Goal: Transaction & Acquisition: Subscribe to service/newsletter

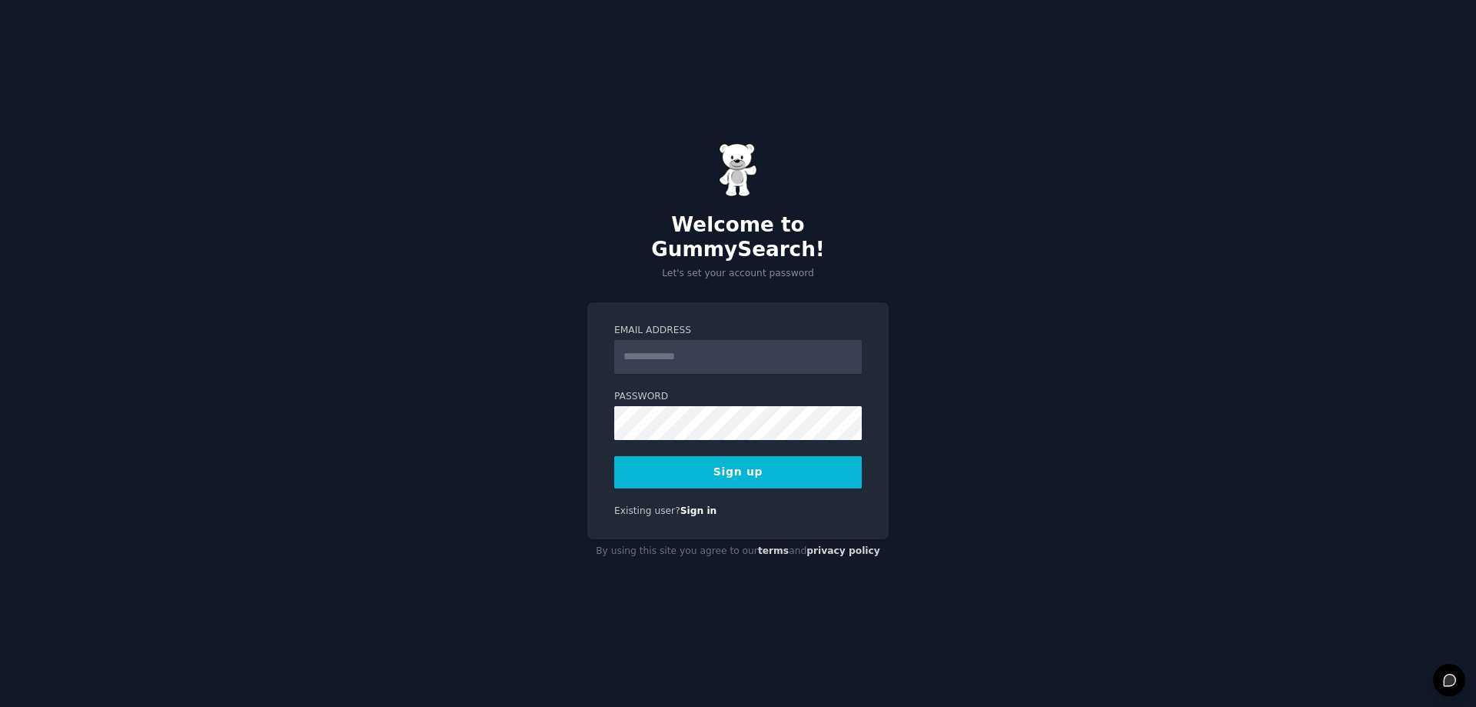
click at [695, 341] on input "Email Address" at bounding box center [738, 357] width 248 height 34
type input "**********"
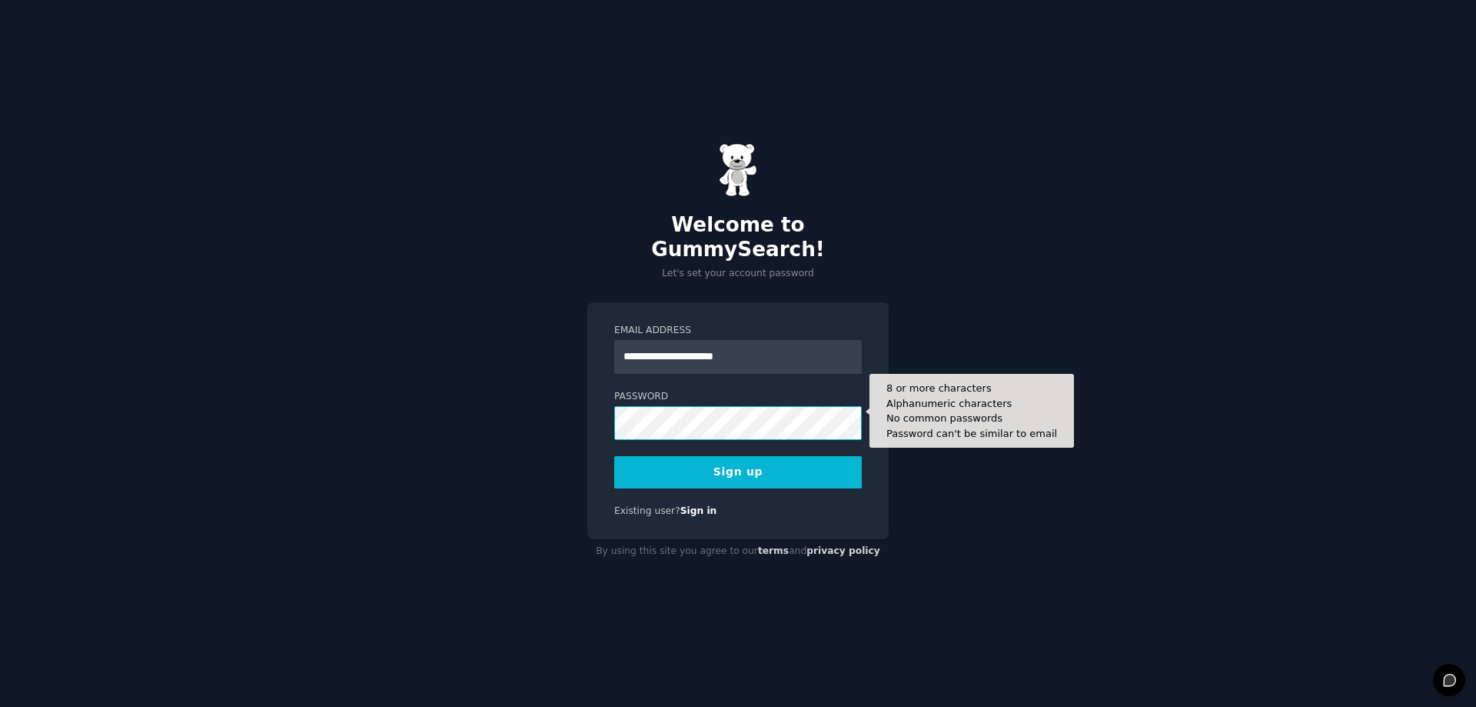
click at [614, 456] on button "Sign up" at bounding box center [738, 472] width 248 height 32
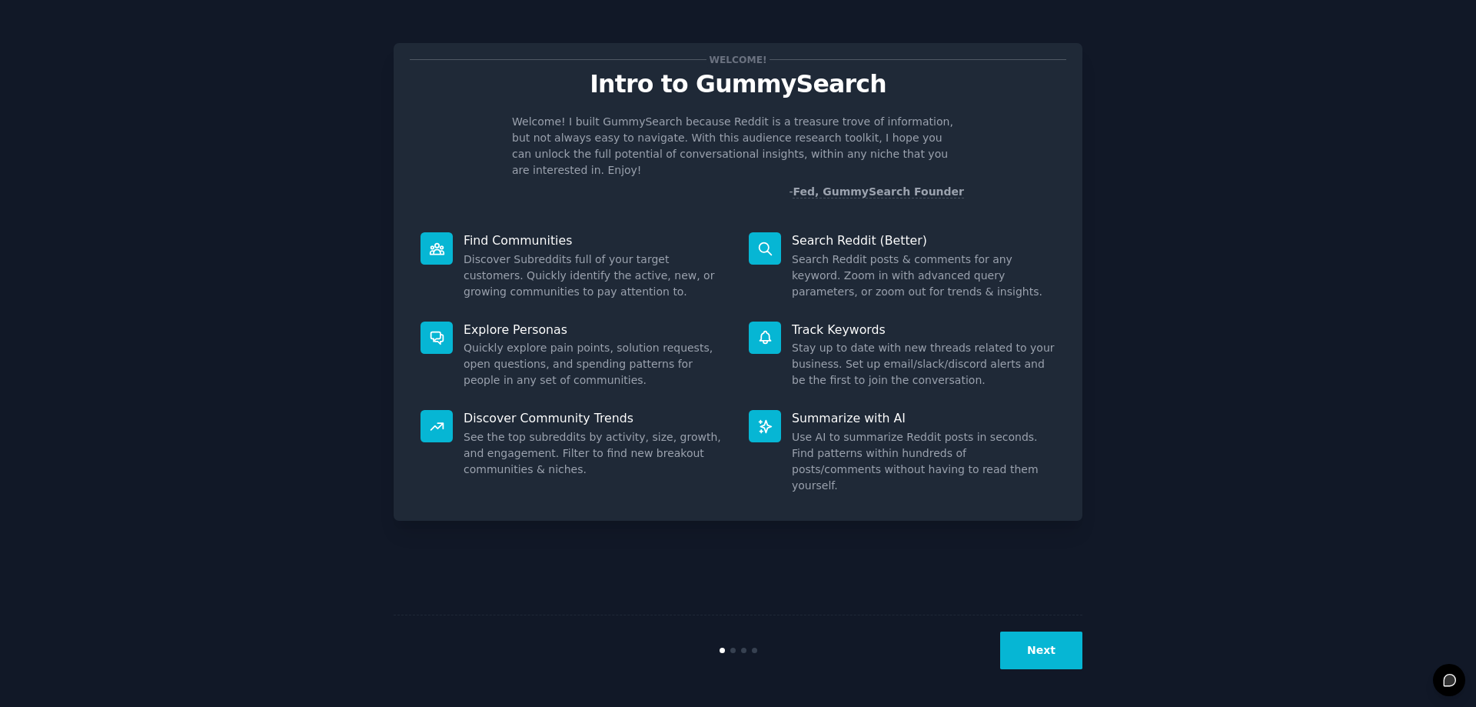
click at [1061, 655] on button "Next" at bounding box center [1041, 650] width 82 height 38
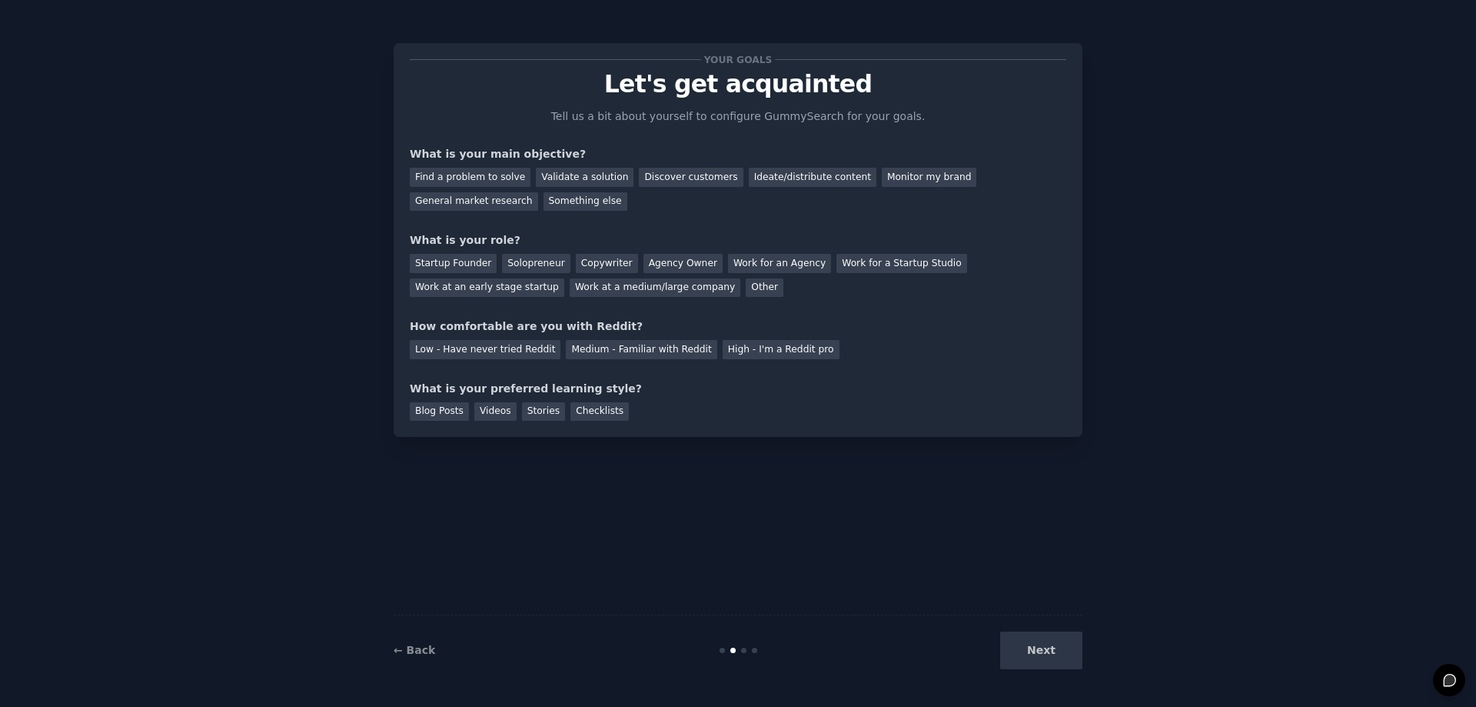
click at [1061, 655] on div "Next" at bounding box center [968, 650] width 230 height 38
click at [1035, 650] on div "Next" at bounding box center [968, 650] width 230 height 38
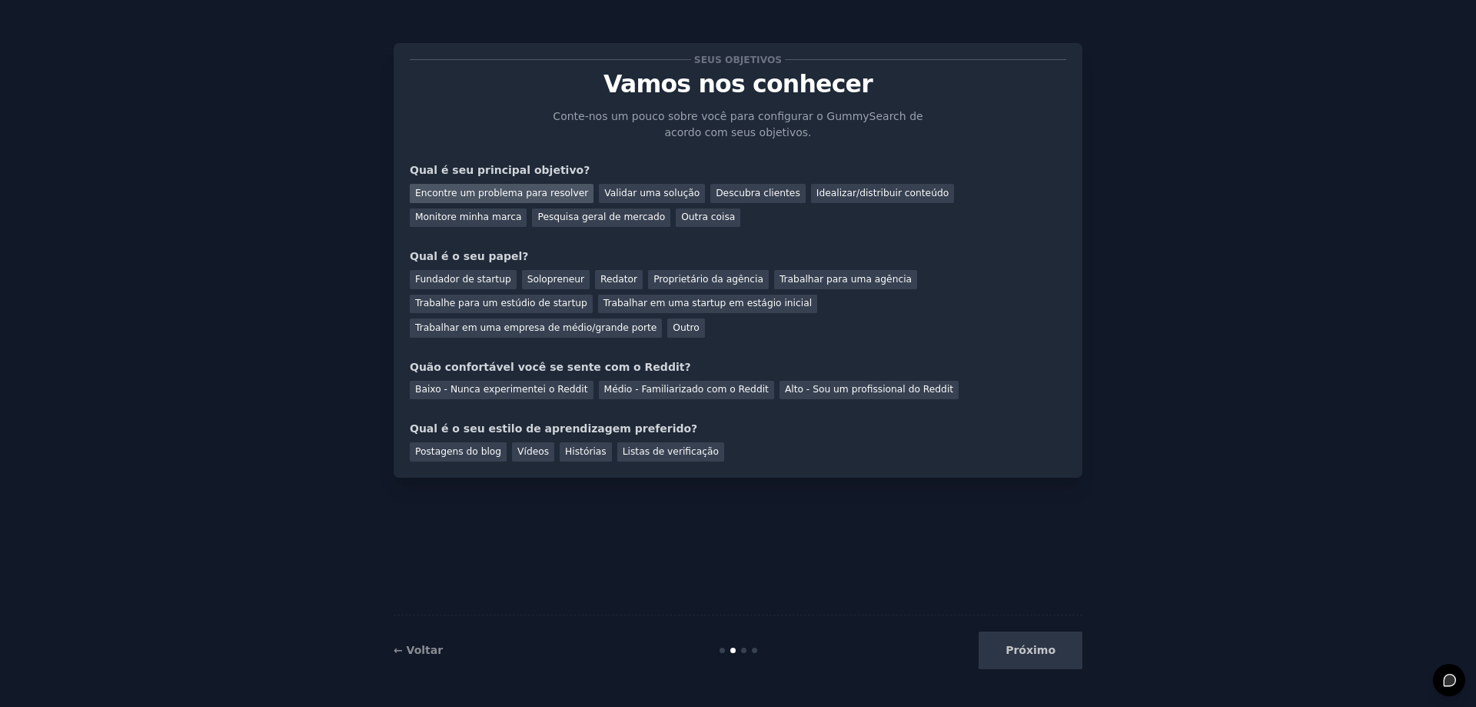
click at [564, 198] on font "Encontre um problema para resolver" at bounding box center [501, 193] width 173 height 11
click at [490, 283] on font "Fundador de startup" at bounding box center [463, 279] width 96 height 11
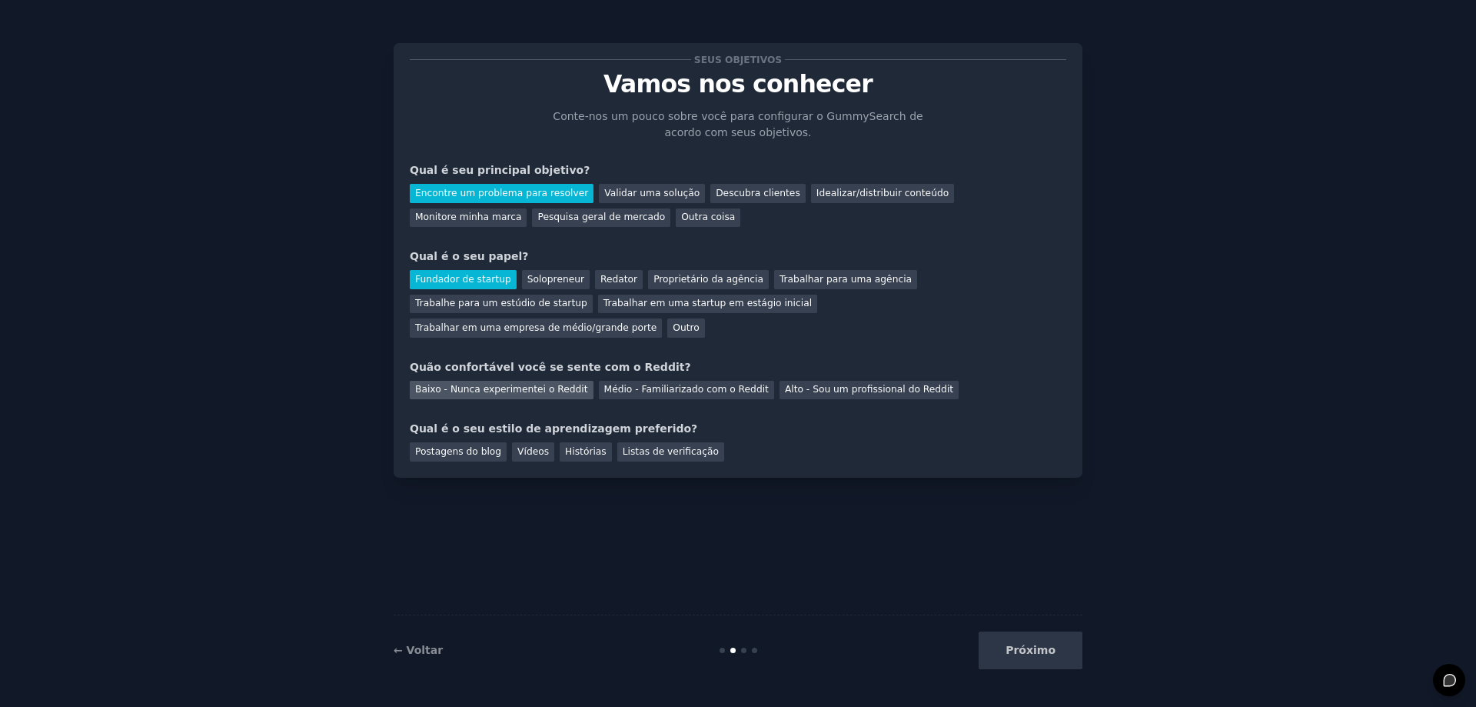
click at [552, 384] on font "Baixo - Nunca experimentei o Reddit" at bounding box center [501, 389] width 173 height 11
click at [526, 446] on font "Vídeos" at bounding box center [533, 451] width 32 height 11
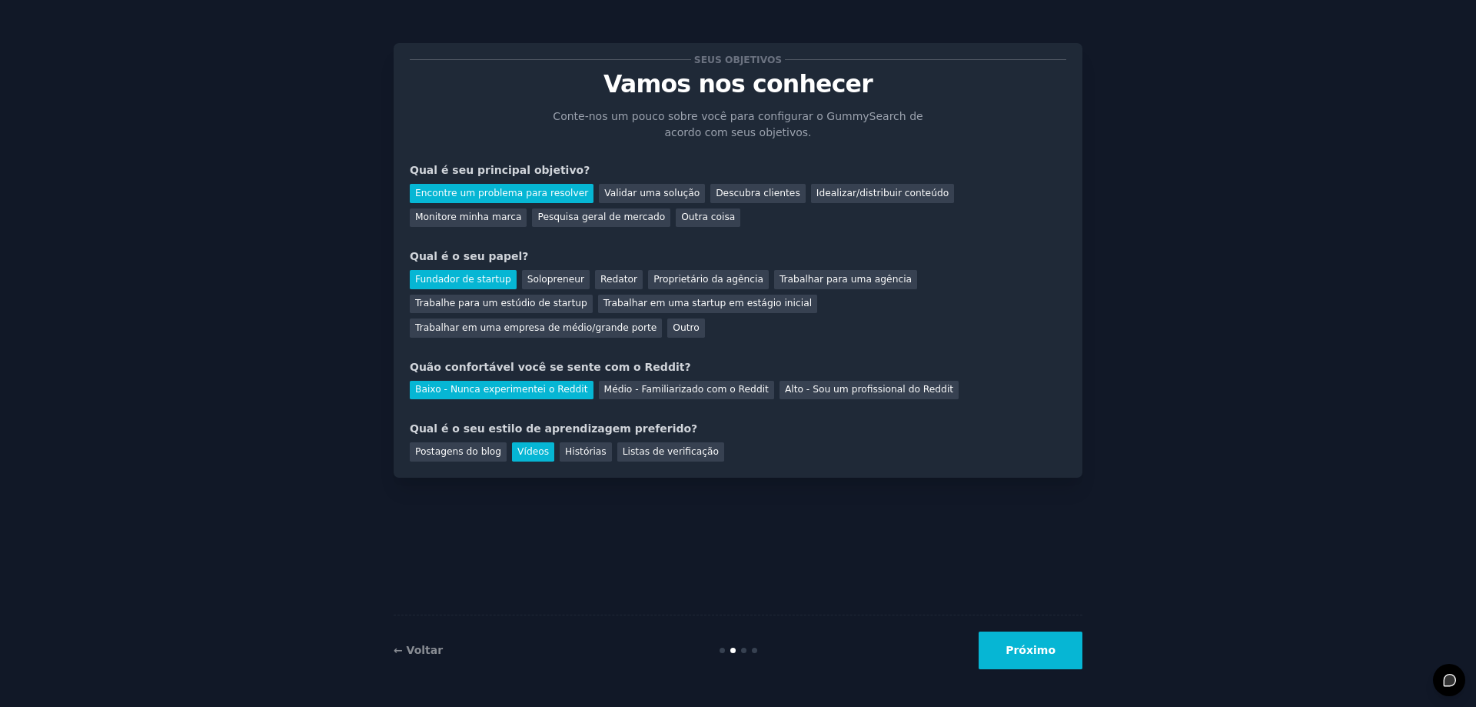
click at [1049, 647] on font "Próximo" at bounding box center [1031, 650] width 50 height 12
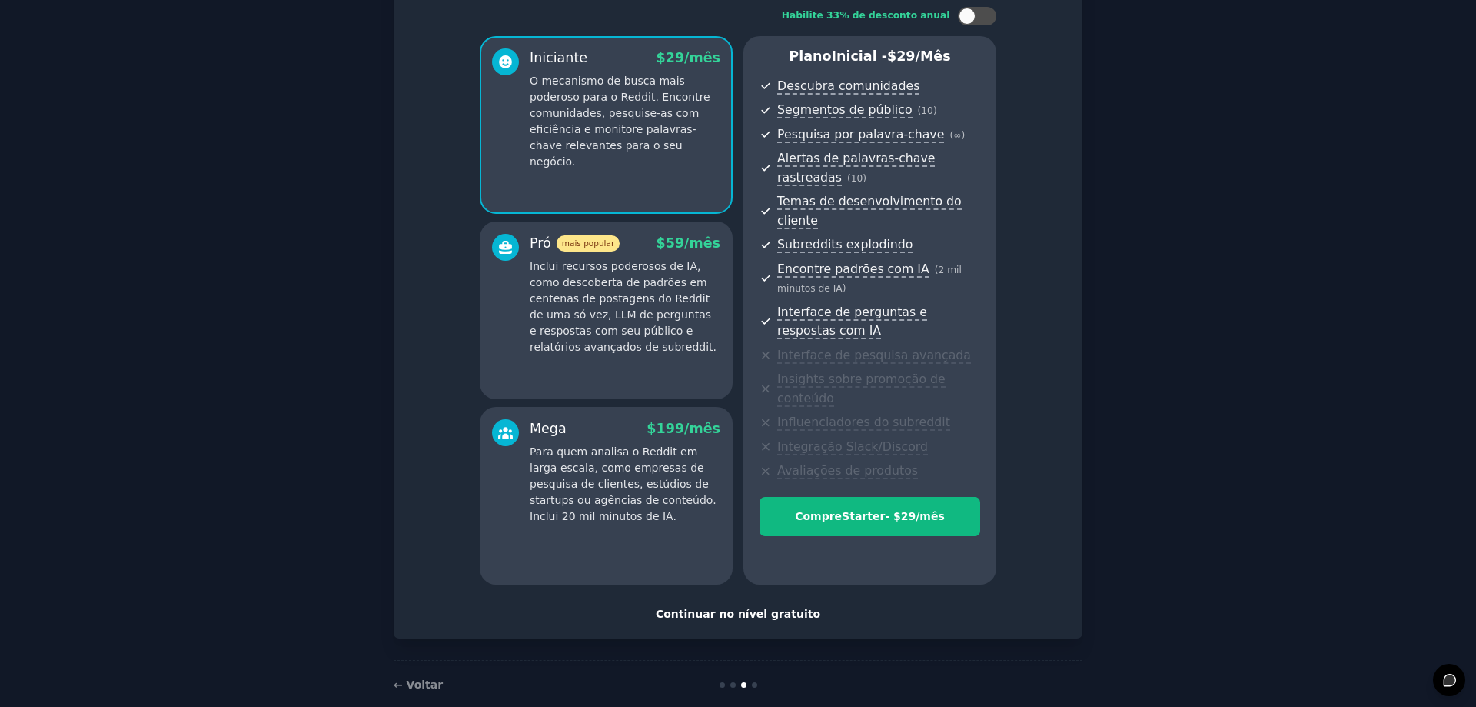
scroll to position [106, 0]
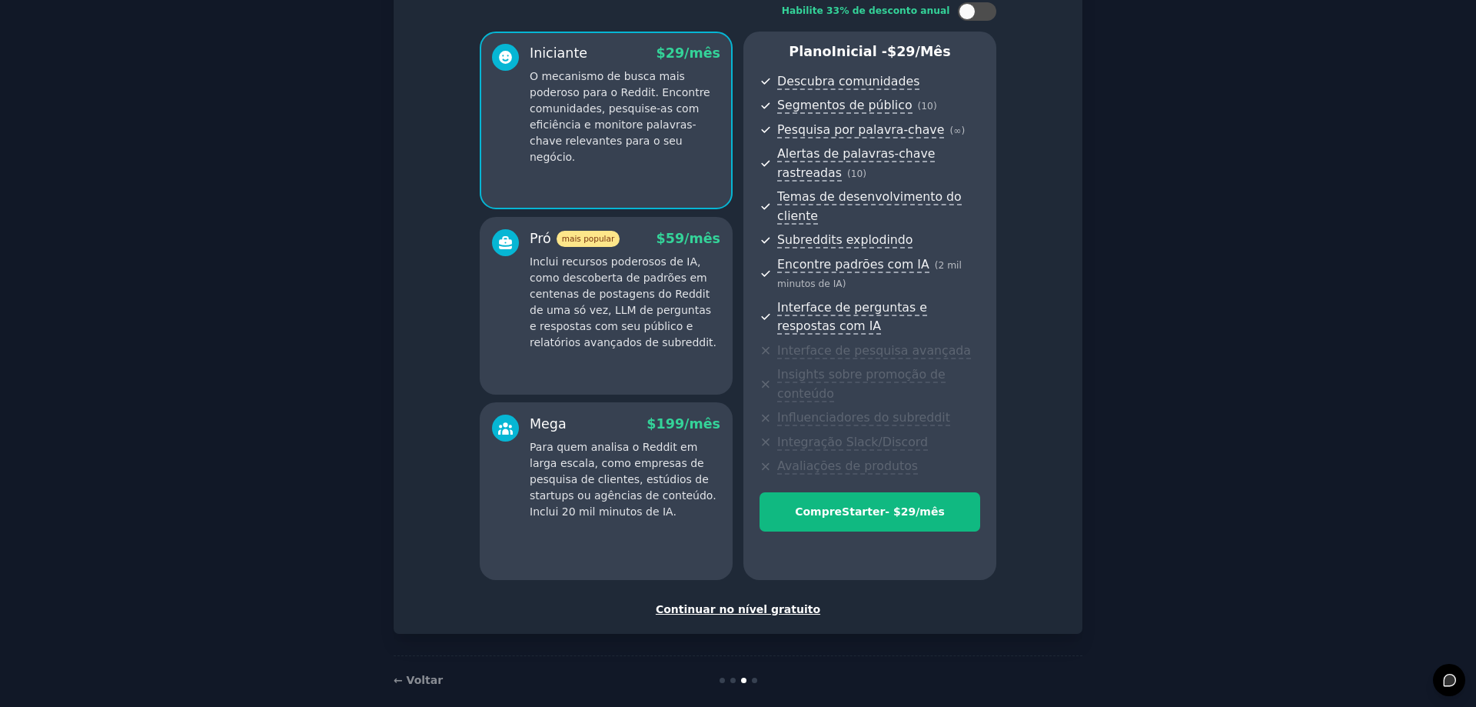
click at [783, 603] on font "Continuar no nível gratuito" at bounding box center [738, 609] width 165 height 12
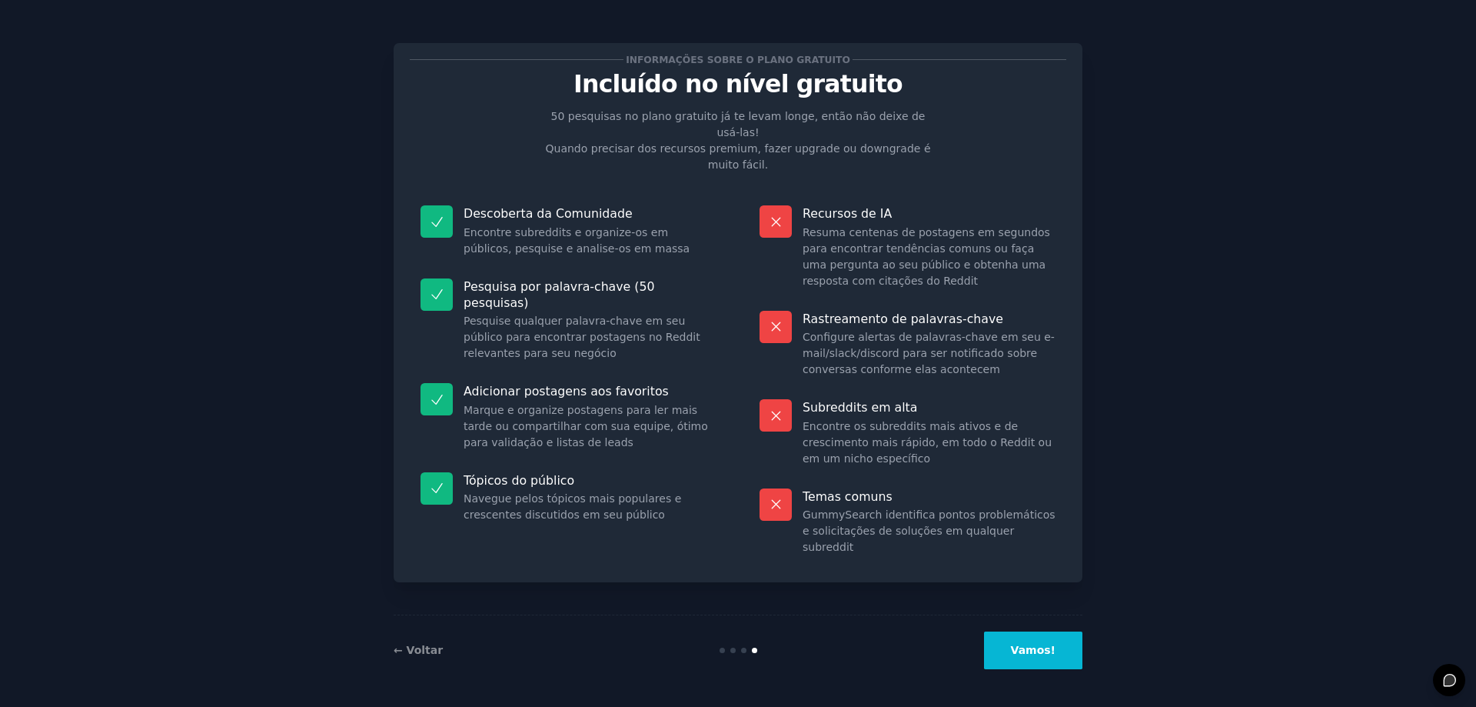
click at [1028, 670] on div "← Voltar Vamos!" at bounding box center [738, 649] width 689 height 71
click at [1033, 656] on font "Vamos!" at bounding box center [1033, 650] width 45 height 12
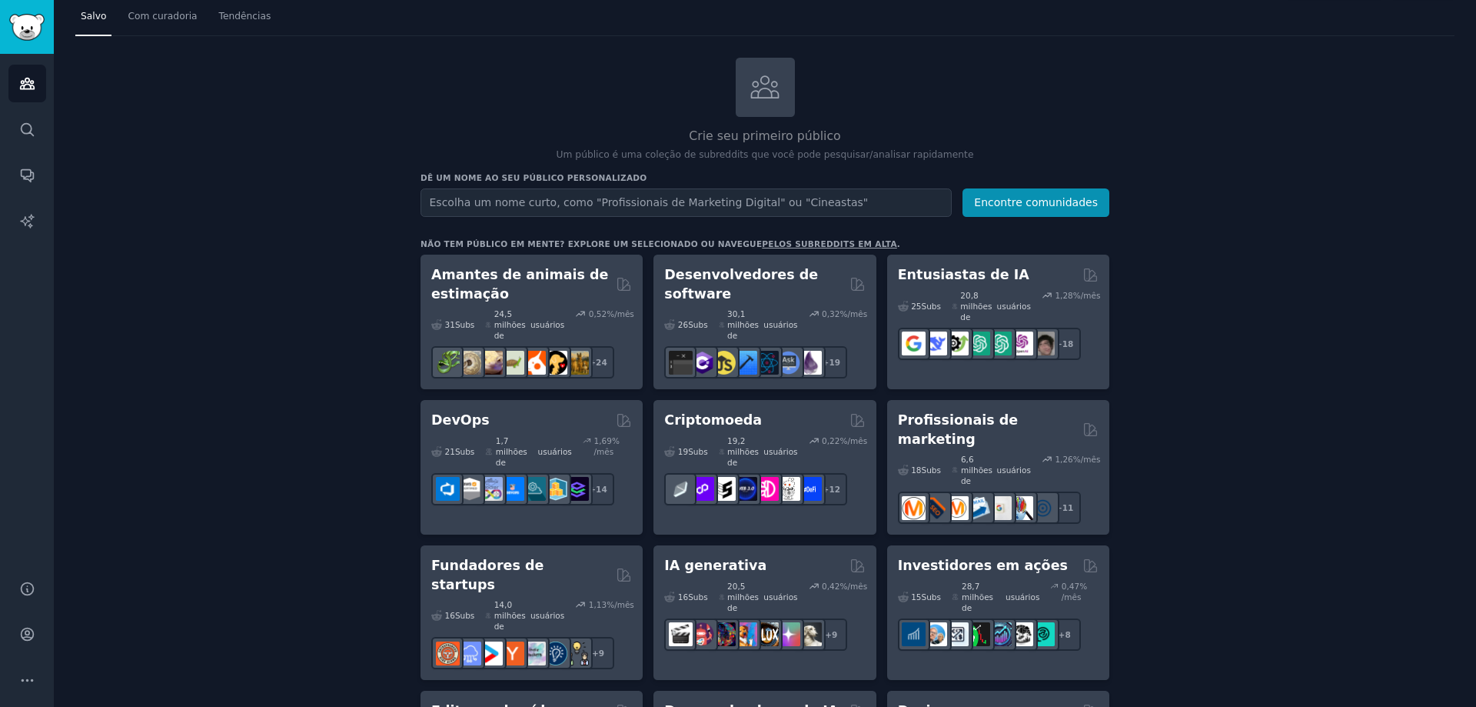
scroll to position [77, 0]
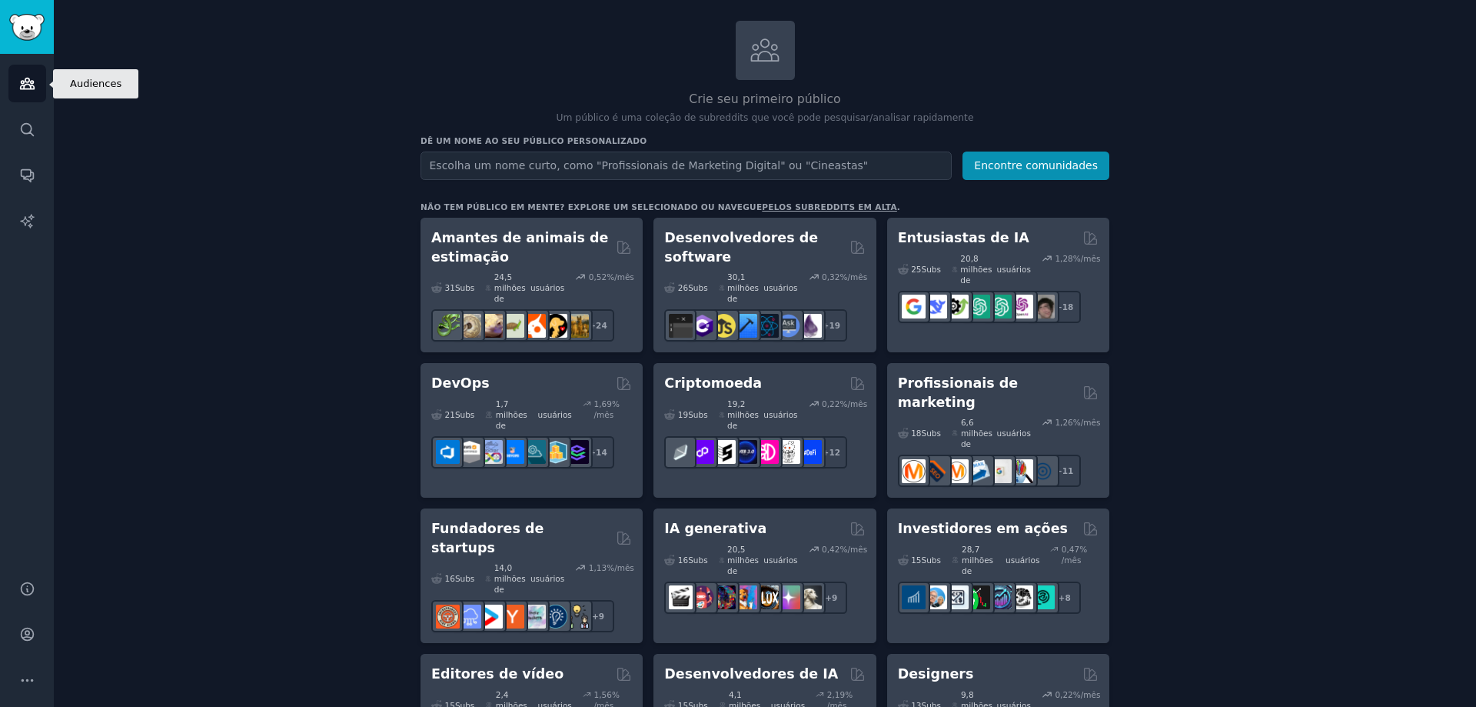
click at [31, 85] on icon "Barra lateral" at bounding box center [27, 83] width 14 height 11
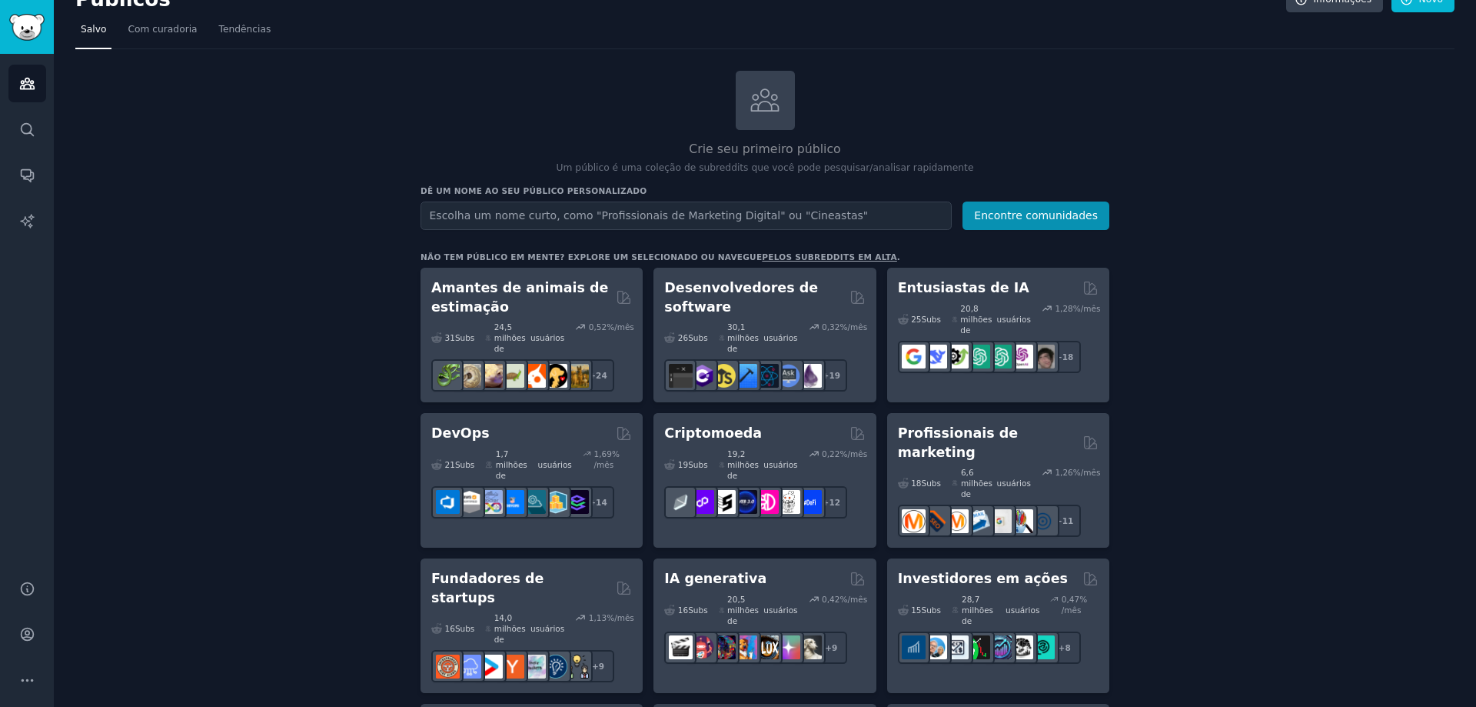
scroll to position [0, 0]
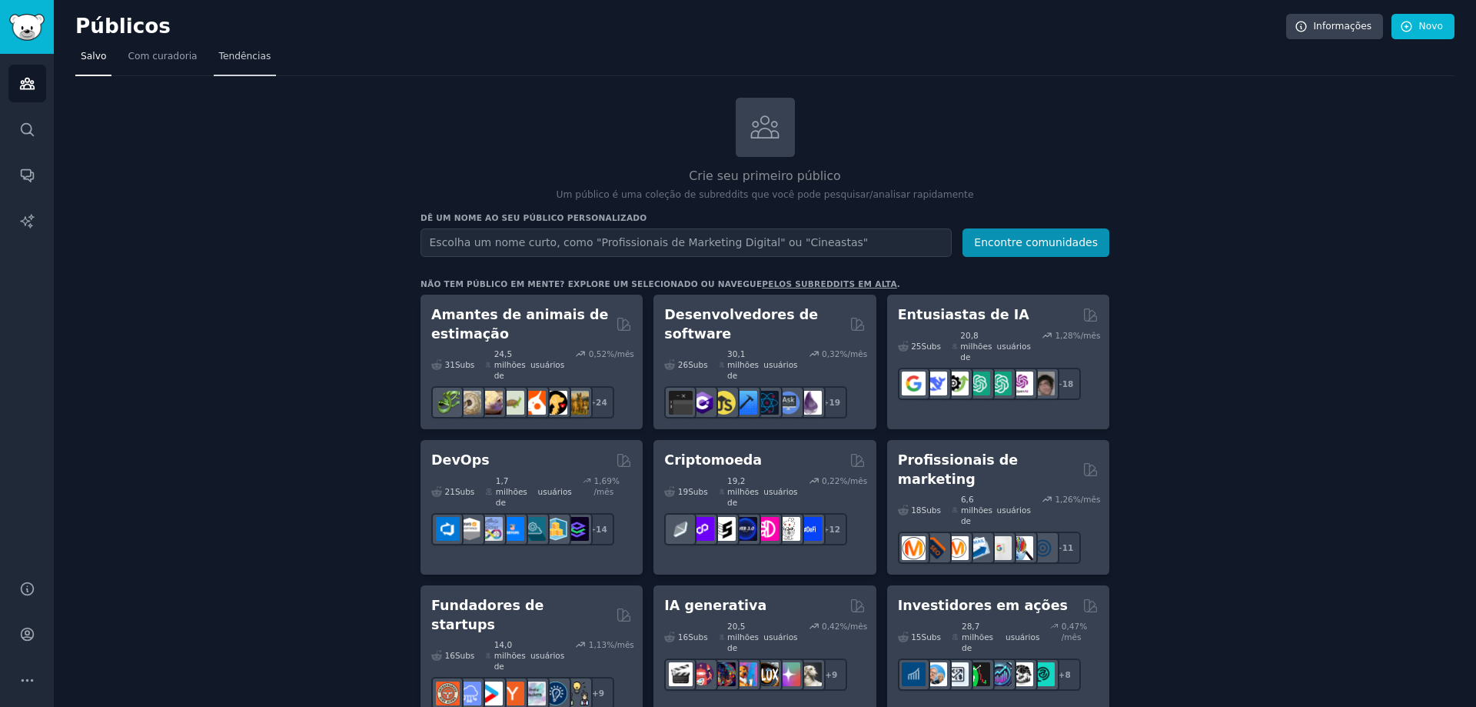
click at [219, 62] on font "Tendências" at bounding box center [245, 56] width 52 height 11
